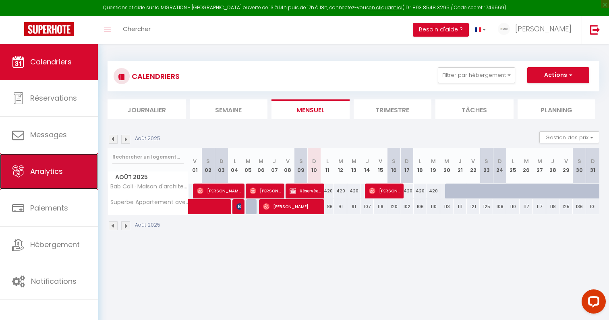
click at [71, 185] on link "Analytics" at bounding box center [49, 172] width 98 height 36
select select "2025"
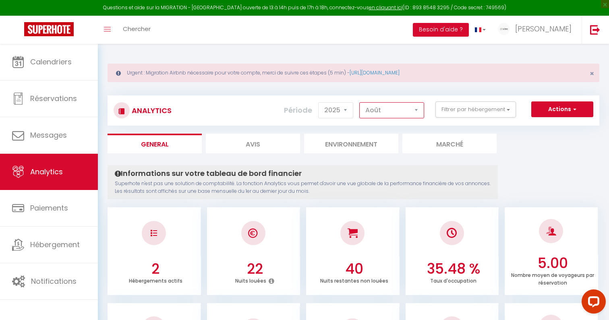
click at [406, 112] on select "[PERSON_NAME] Mars Avril Mai Juin Juillet Août Septembre Octobre Novembre Décem…" at bounding box center [392, 110] width 65 height 16
select select "7"
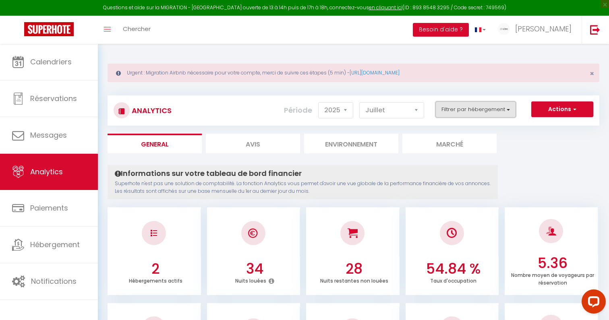
click at [464, 110] on button "Filtrer par hébergement" at bounding box center [476, 110] width 81 height 16
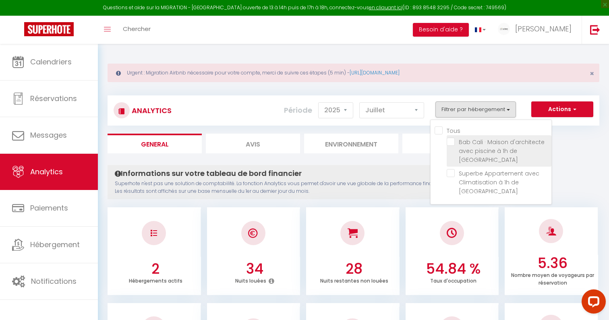
click at [472, 141] on Paris "checkbox" at bounding box center [499, 142] width 105 height 8
checkbox Paris "true"
checkbox Paris "false"
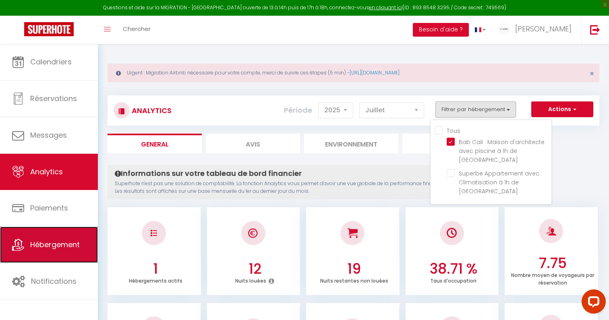
click at [82, 239] on link "Hébergement" at bounding box center [49, 245] width 98 height 36
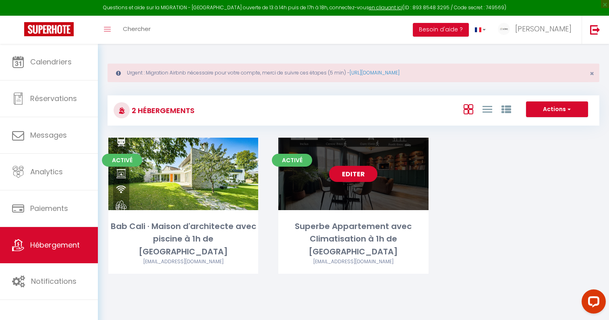
click at [357, 177] on link "Editer" at bounding box center [353, 174] width 48 height 16
select select "3"
select select "2"
select select "1"
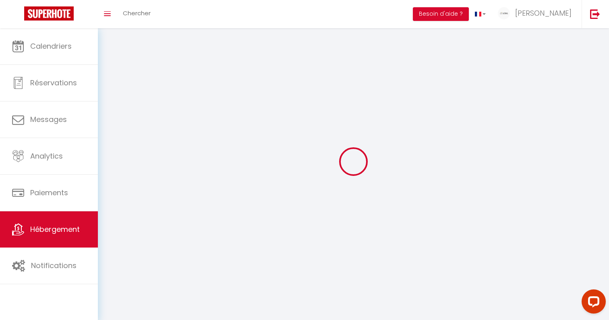
select select
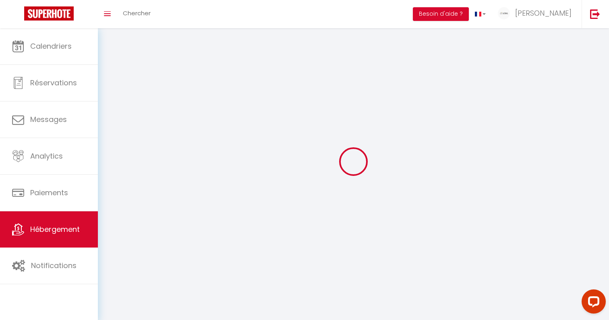
select select
checkbox input "false"
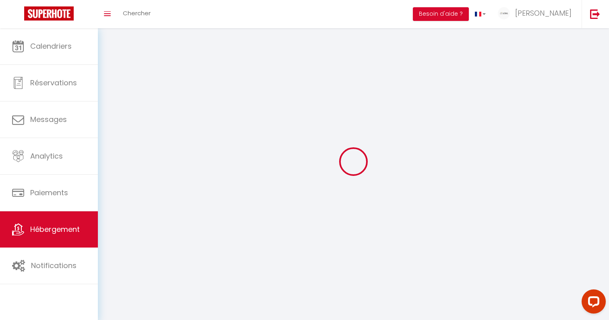
select select
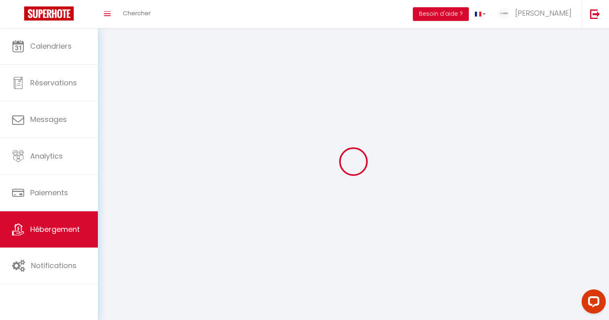
select select
checkbox input "false"
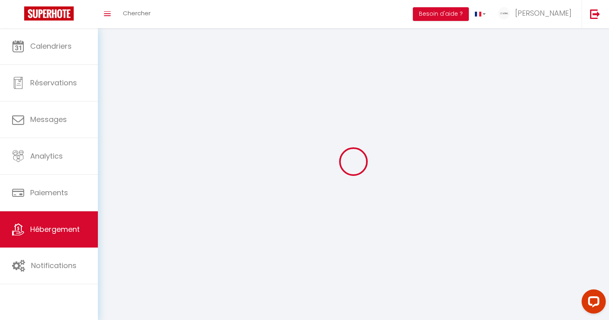
checkbox input "false"
select select
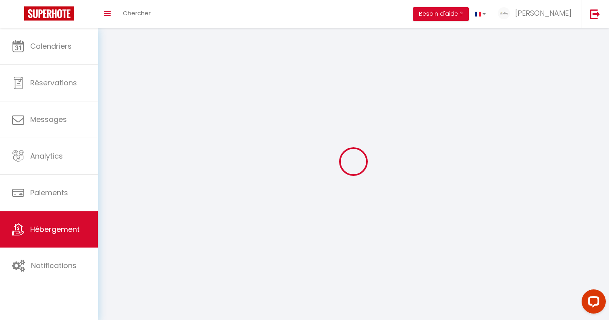
select select
checkbox input "false"
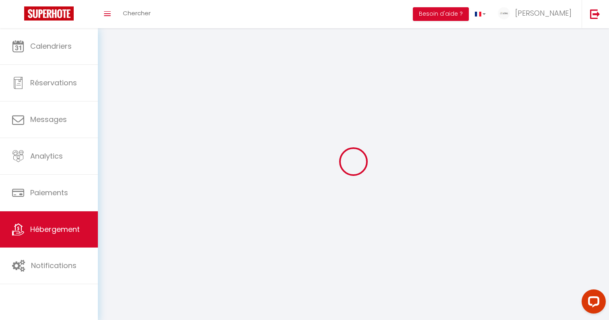
checkbox input "false"
select select
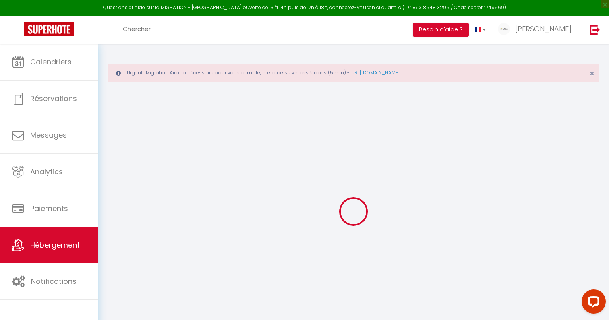
checkbox input "true"
checkbox input "false"
select select "17:00"
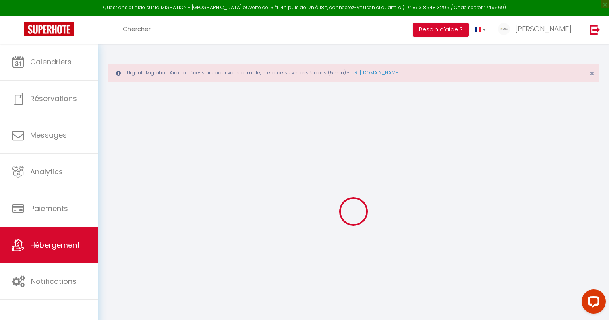
select select
select select "10:00"
select select "30"
select select "120"
select select "18:00"
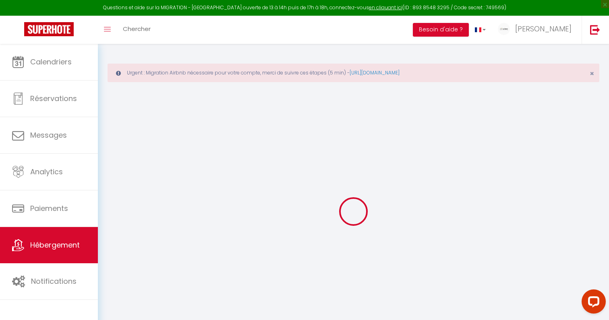
select select
checkbox input "true"
checkbox input "false"
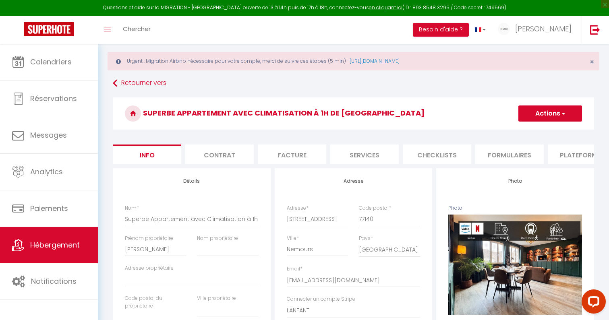
scroll to position [14, 0]
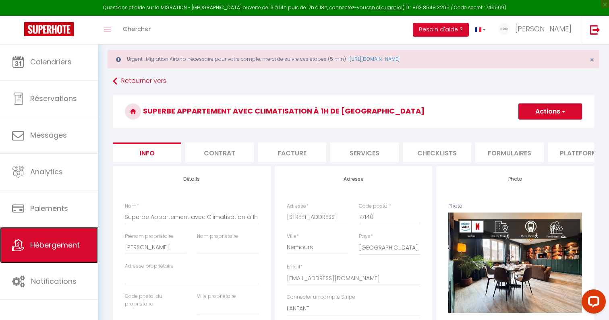
click at [67, 254] on link "Hébergement" at bounding box center [49, 245] width 98 height 36
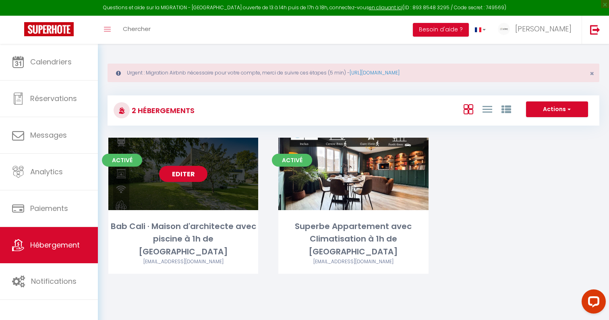
click at [192, 174] on link "Editer" at bounding box center [183, 174] width 48 height 16
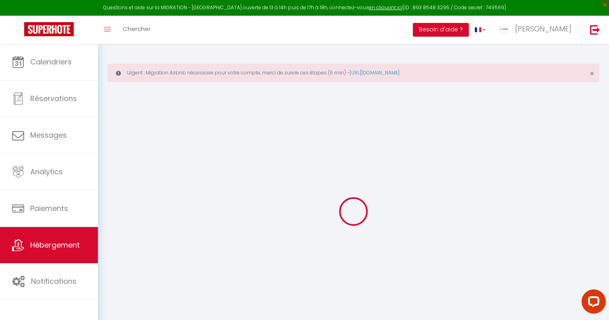
select select
checkbox input "false"
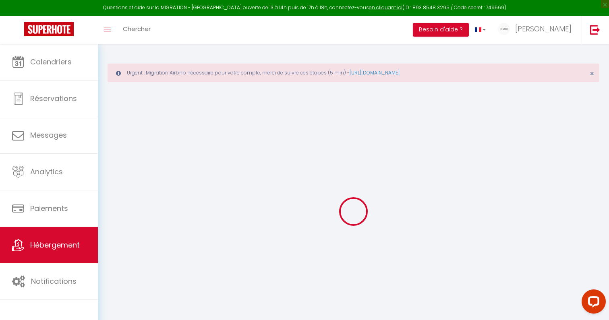
select select "14:00"
select select
select select "11:00"
select select "30"
select select "120"
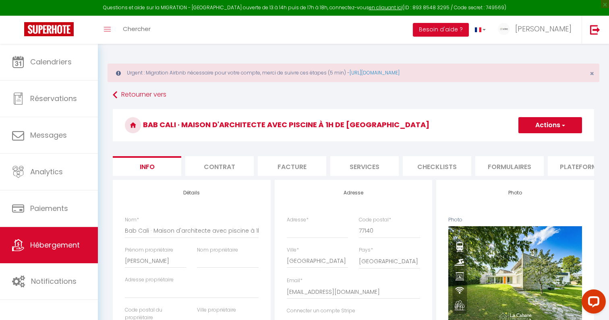
select select
checkbox input "false"
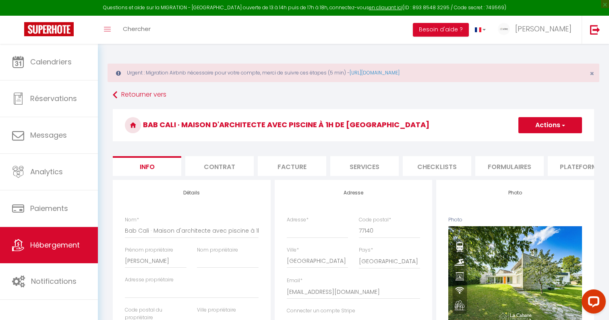
checkbox input "false"
click at [85, 250] on link "Hébergement" at bounding box center [49, 245] width 98 height 36
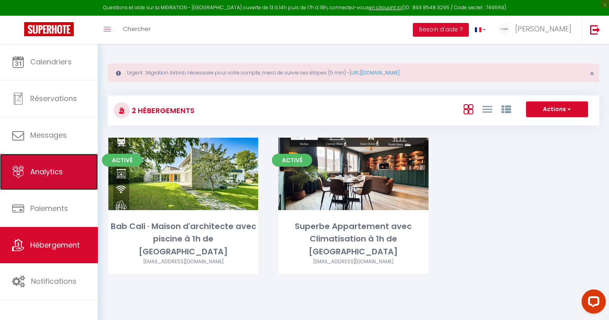
click at [69, 170] on link "Analytics" at bounding box center [49, 172] width 98 height 36
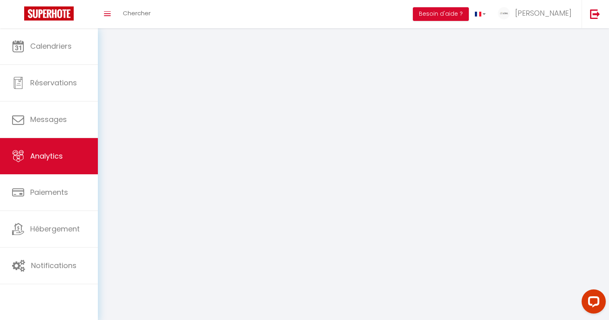
select select "2025"
select select "8"
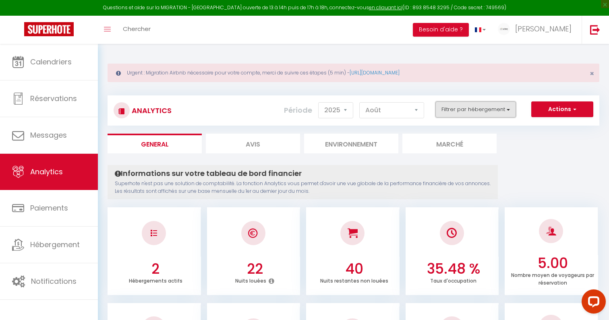
click at [484, 110] on button "Filtrer par hébergement" at bounding box center [476, 110] width 81 height 16
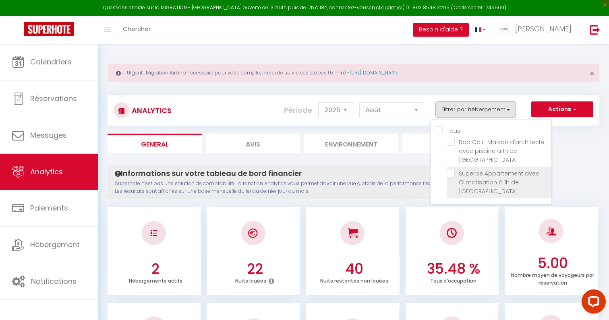
click at [490, 169] on Paris "checkbox" at bounding box center [499, 173] width 105 height 8
checkbox Paris "true"
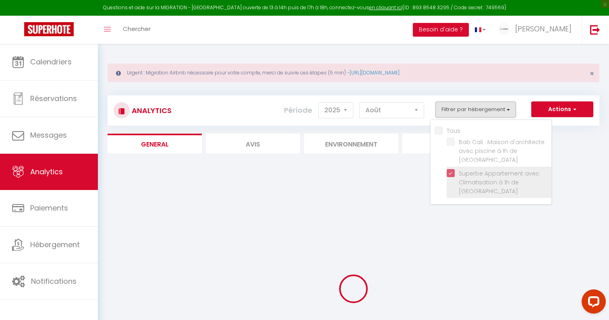
checkbox Paris "false"
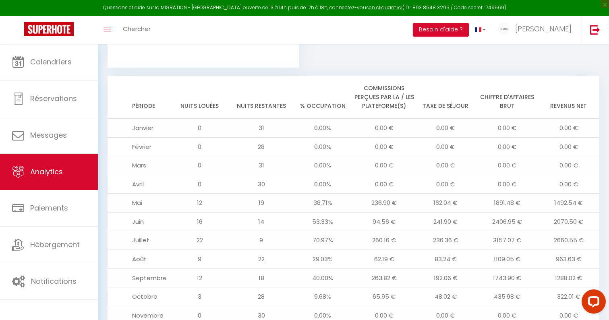
scroll to position [882, 0]
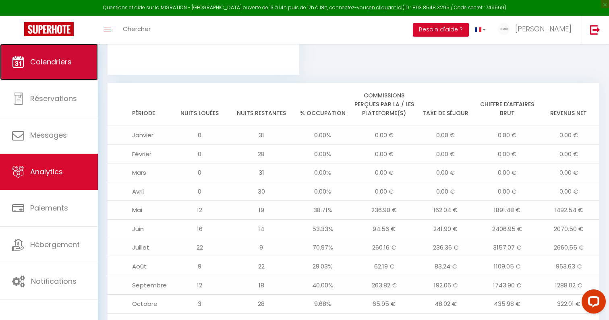
click at [64, 60] on span "Calendriers" at bounding box center [51, 62] width 42 height 10
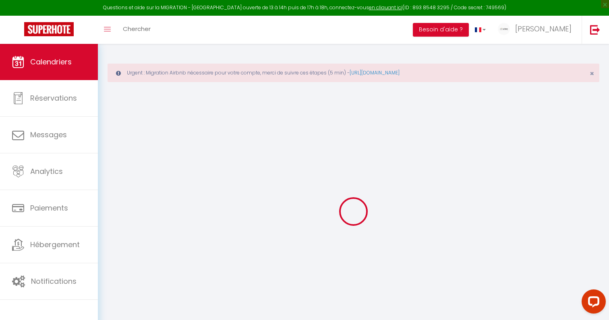
select select "2025"
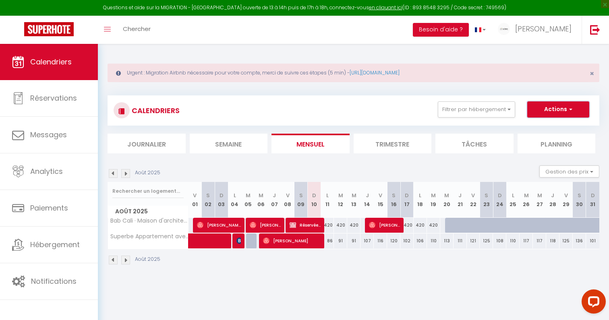
click at [558, 108] on button "Actions" at bounding box center [559, 110] width 62 height 16
click at [545, 141] on link "Exporter les réservations" at bounding box center [550, 140] width 70 height 12
type input "[EMAIL_ADDRESS][DOMAIN_NAME]"
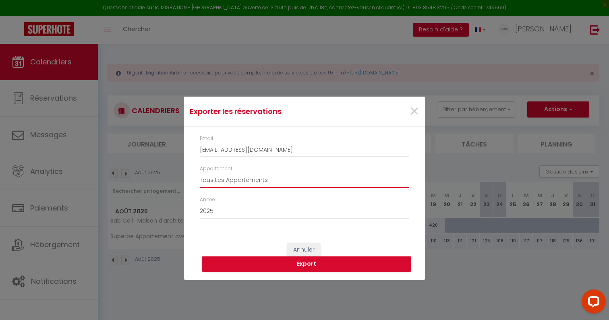
click at [277, 182] on select "Tous Les Appartements Bab Cali · Maison d'architecte avec piscine à 1h de Paris…" at bounding box center [305, 180] width 210 height 15
select select "67352"
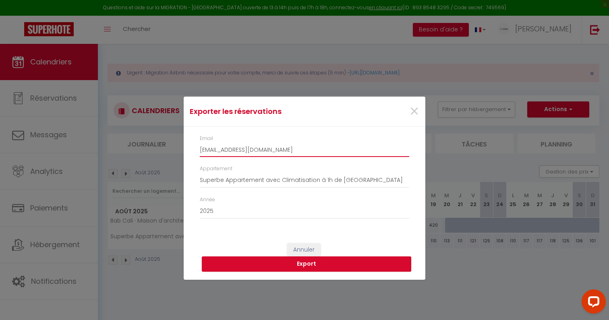
click at [272, 152] on input "[EMAIL_ADDRESS][DOMAIN_NAME]" at bounding box center [305, 150] width 210 height 15
type input "[EMAIL_ADDRESS][DOMAIN_NAME]"
click at [279, 268] on button "Export" at bounding box center [307, 264] width 210 height 15
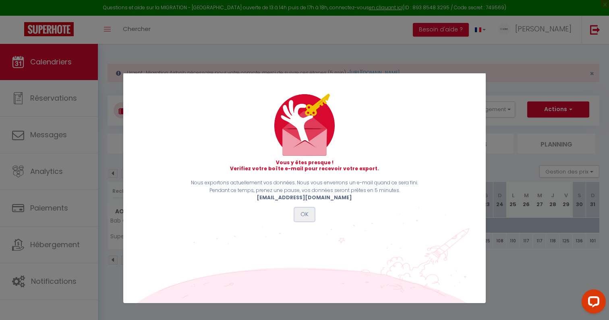
click at [307, 216] on button "OK" at bounding box center [305, 215] width 20 height 14
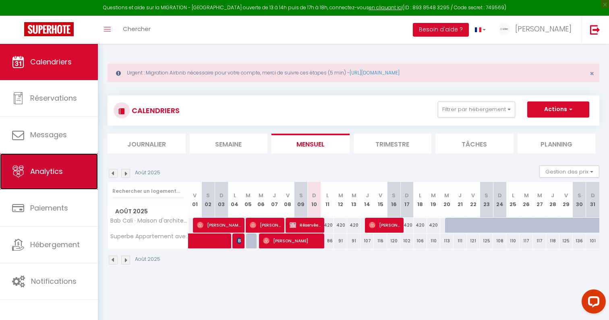
click at [46, 175] on span "Analytics" at bounding box center [46, 171] width 33 height 10
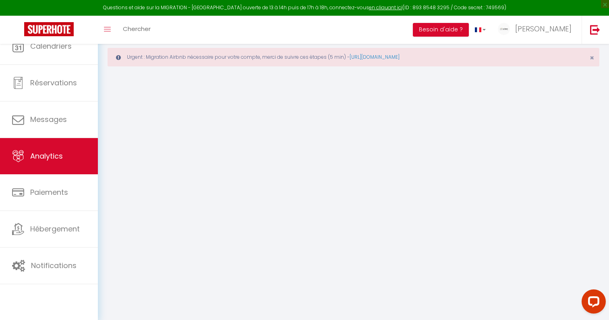
select select "2025"
select select "8"
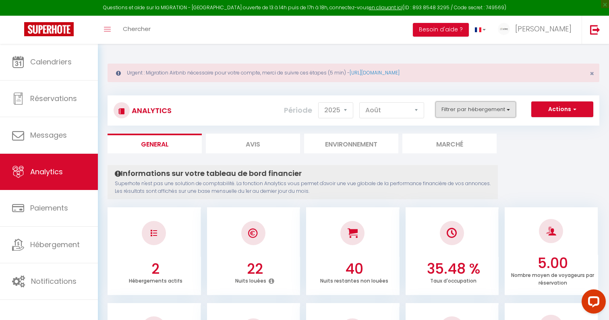
click at [461, 111] on button "Filtrer par hébergement" at bounding box center [476, 110] width 81 height 16
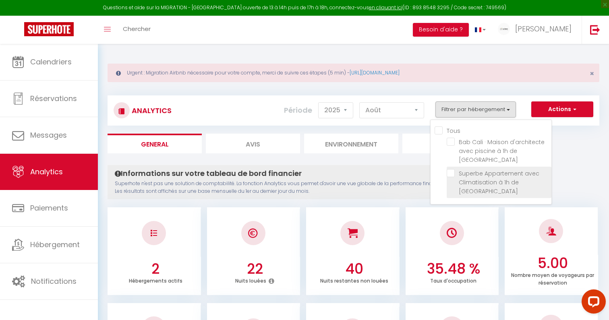
click at [467, 169] on Paris "checkbox" at bounding box center [499, 173] width 105 height 8
checkbox Paris "true"
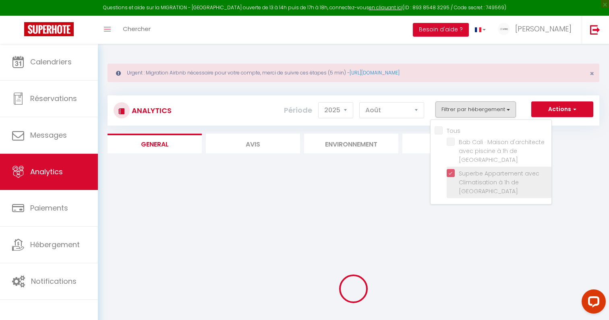
checkbox Paris "false"
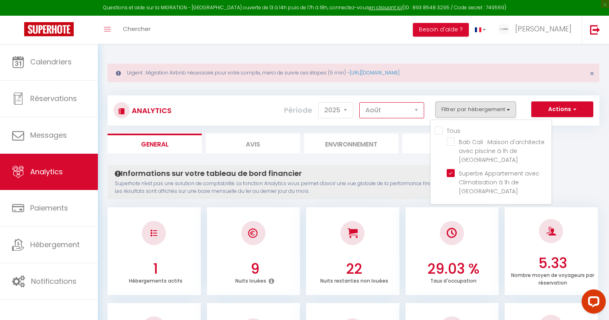
click at [419, 110] on select "[PERSON_NAME] Mars Avril Mai Juin Juillet Août Septembre Octobre Novembre Décem…" at bounding box center [392, 110] width 65 height 16
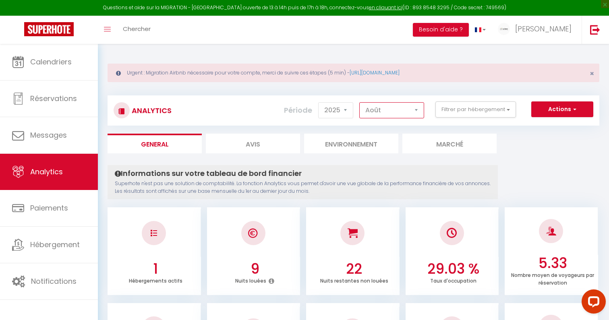
select select "7"
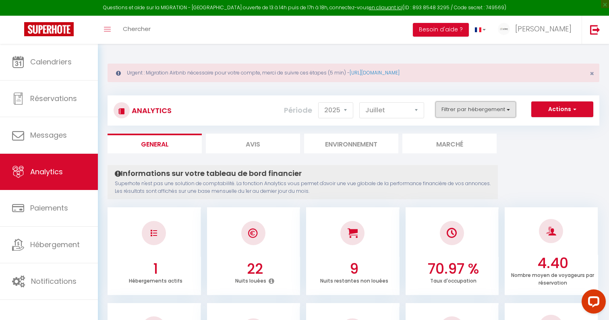
click at [489, 110] on button "Filtrer par hébergement" at bounding box center [476, 110] width 81 height 16
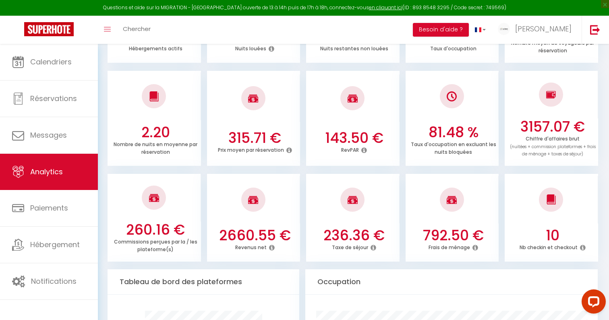
scroll to position [195, 0]
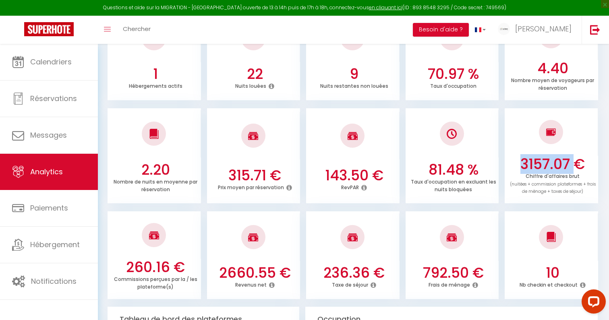
drag, startPoint x: 522, startPoint y: 164, endPoint x: 578, endPoint y: 165, distance: 55.6
click at [579, 164] on h3 "3157.07 €" at bounding box center [553, 164] width 87 height 17
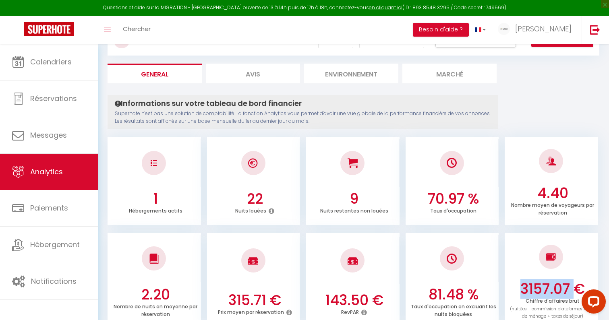
scroll to position [0, 0]
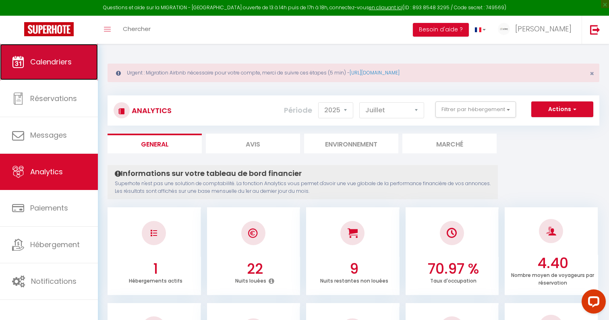
click at [87, 69] on link "Calendriers" at bounding box center [49, 62] width 98 height 36
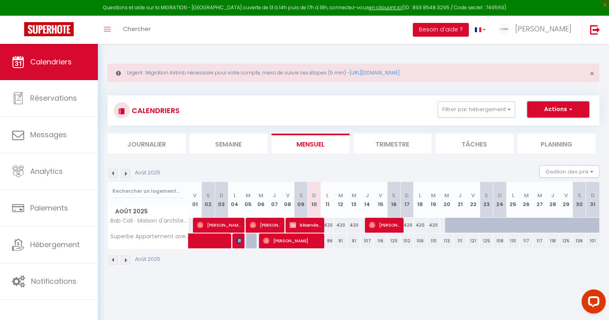
click at [546, 111] on button "Actions" at bounding box center [559, 110] width 62 height 16
click at [505, 61] on div "Urgent : Migration Airbnb nécessaire pour votre compte, merci de suivre ces éta…" at bounding box center [354, 163] width 512 height 239
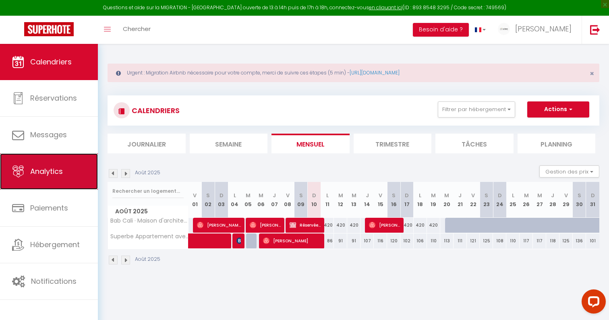
click at [67, 179] on link "Analytics" at bounding box center [49, 172] width 98 height 36
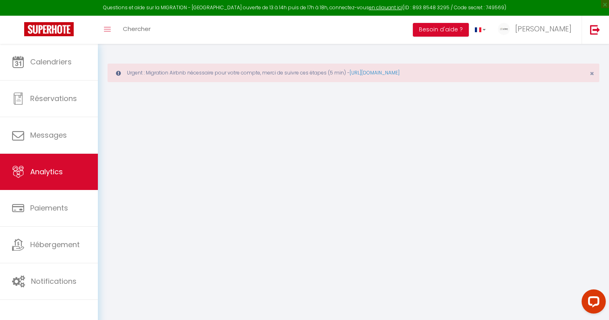
select select "2025"
select select "8"
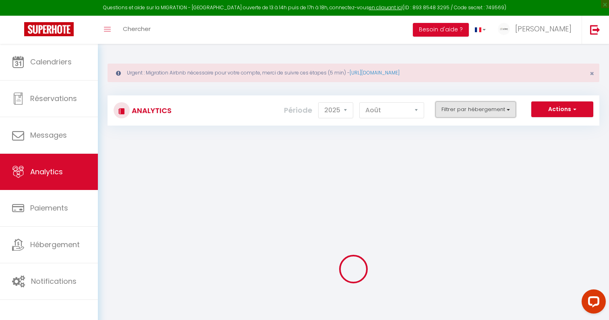
checkbox input "false"
checkbox Paris "false"
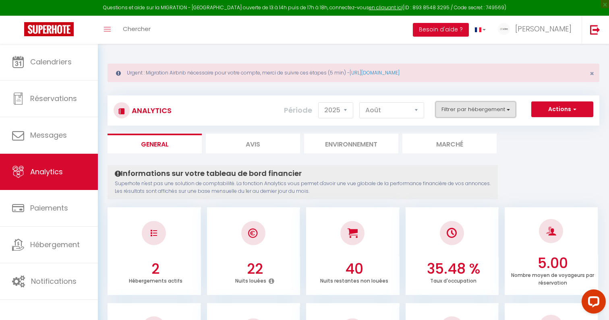
click at [465, 109] on button "Filtrer par hébergement" at bounding box center [476, 110] width 81 height 16
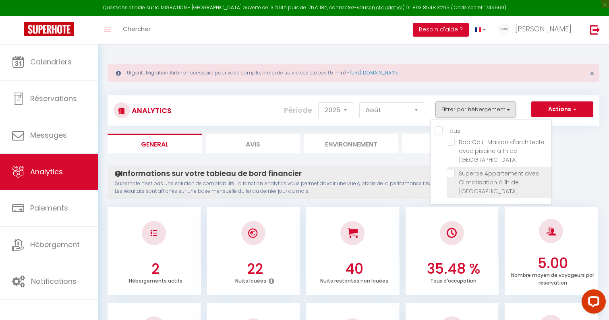
click at [473, 169] on label "Superbe Appartement avec Climatisation à 1h de [GEOGRAPHIC_DATA]" at bounding box center [501, 182] width 92 height 27
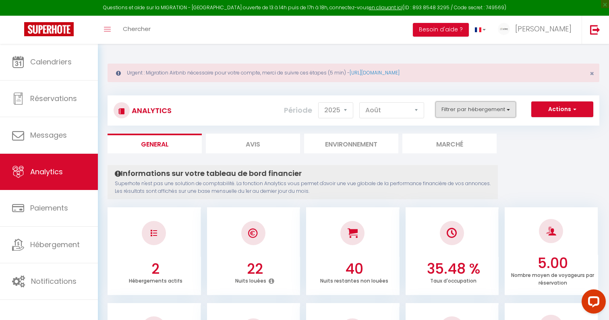
click at [464, 104] on button "Filtrer par hébergement" at bounding box center [476, 110] width 81 height 16
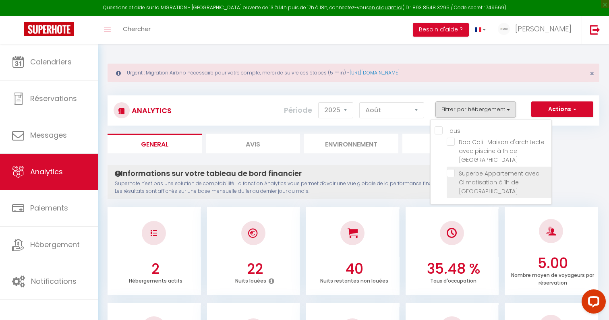
click at [451, 169] on li "Superbe Appartement avec Climatisation à 1h de [GEOGRAPHIC_DATA]" at bounding box center [499, 182] width 105 height 31
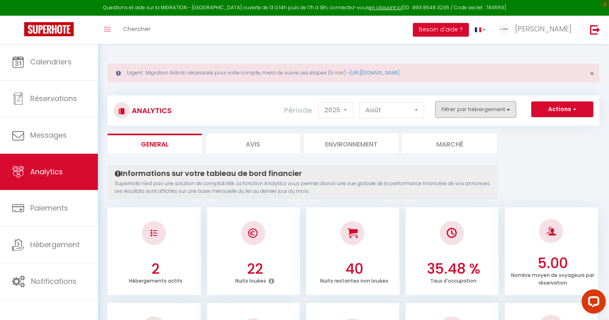
click at [458, 104] on button "Filtrer par hébergement" at bounding box center [476, 110] width 81 height 16
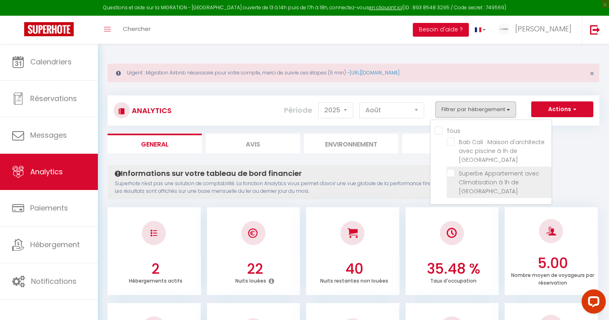
click at [454, 169] on Paris "checkbox" at bounding box center [499, 173] width 105 height 8
checkbox Paris "true"
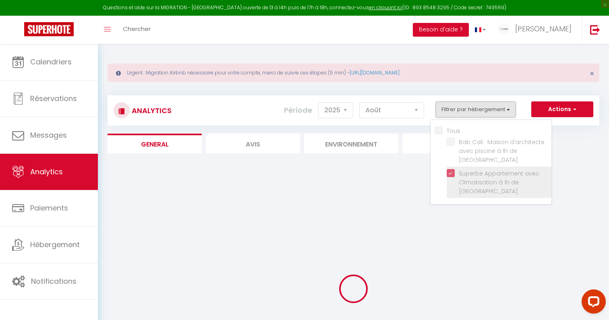
checkbox Paris "false"
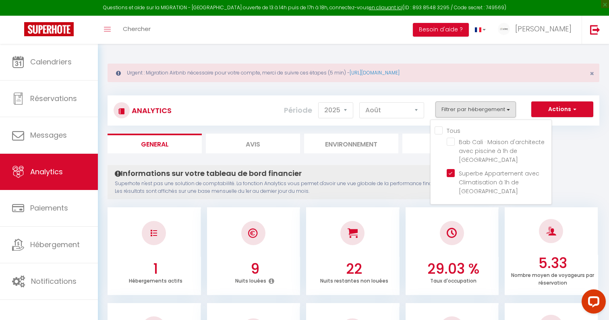
click at [435, 206] on ul "1 Hébergements actifs 9 Nuits louées 22 Nuits restantes non louées 29.03 % Taux…" at bounding box center [354, 251] width 492 height 90
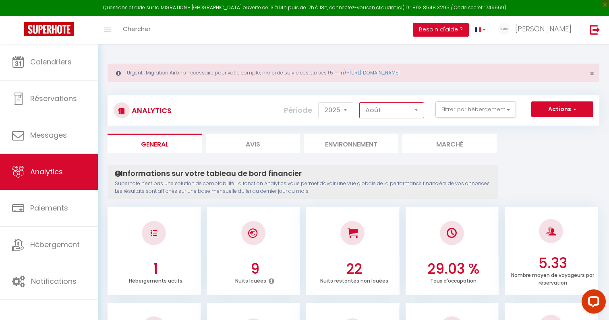
click at [386, 110] on select "[PERSON_NAME] Mars Avril Mai Juin Juillet Août Septembre Octobre Novembre Décem…" at bounding box center [392, 110] width 65 height 16
select select "7"
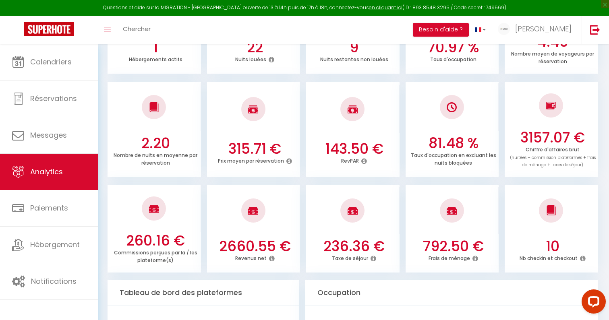
scroll to position [107, 0]
